Goal: Navigation & Orientation: Find specific page/section

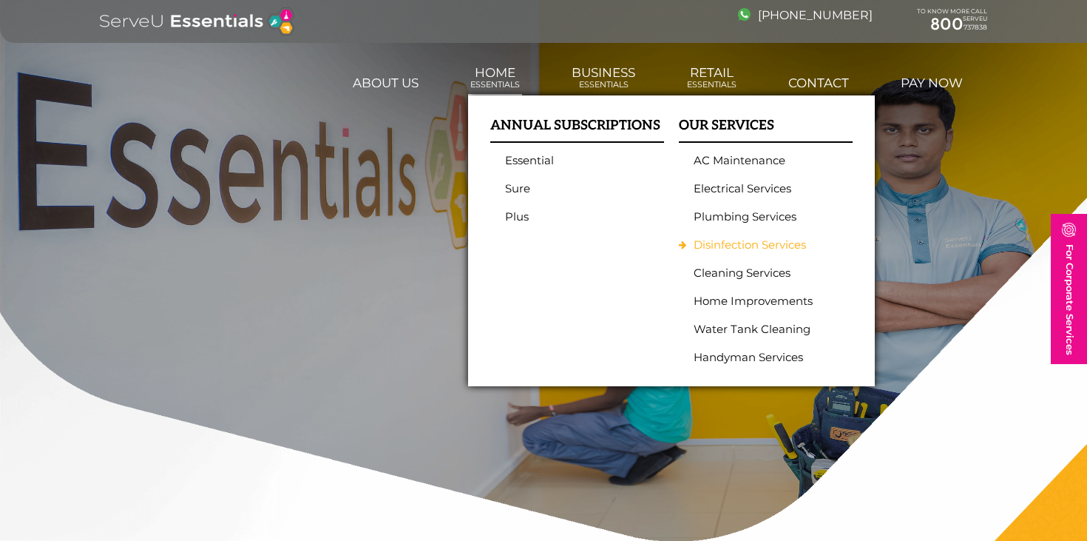
click at [750, 246] on link "Disinfection Services" at bounding box center [762, 244] width 137 height 13
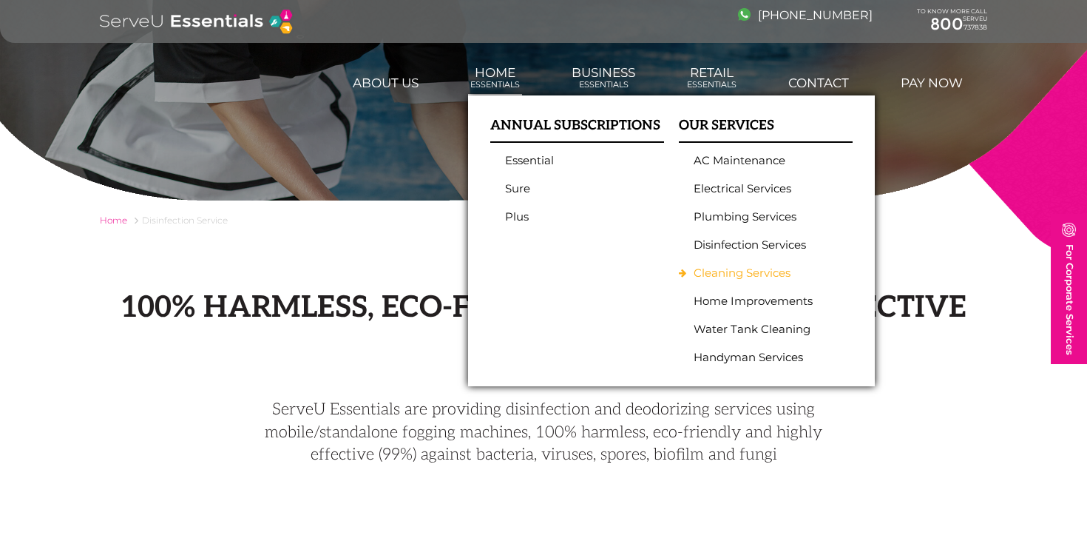
click at [761, 274] on link "Cleaning Services" at bounding box center [762, 272] width 137 height 13
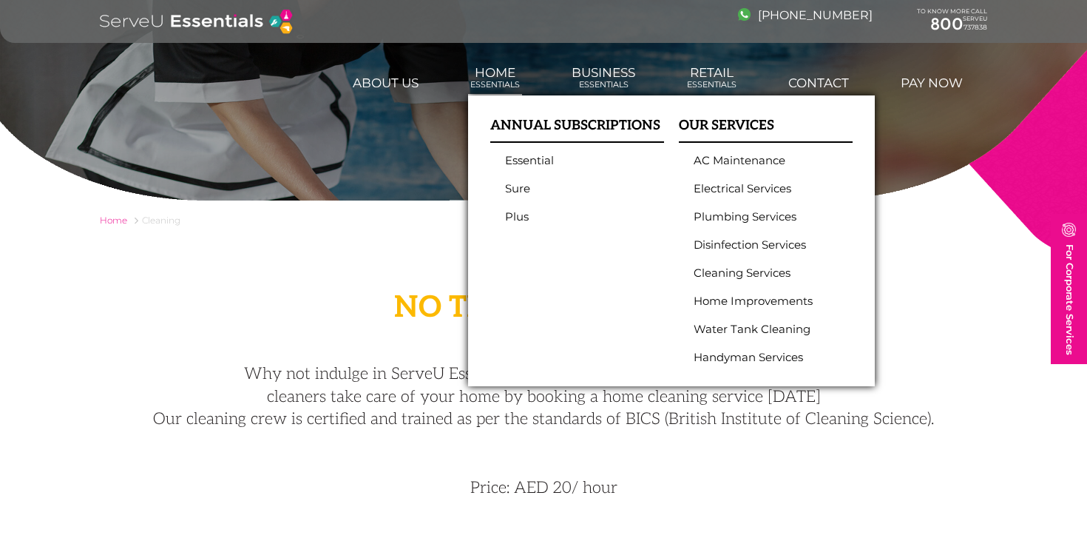
click at [510, 78] on link "Home Essentials" at bounding box center [495, 78] width 54 height 40
